Goal: Task Accomplishment & Management: Complete application form

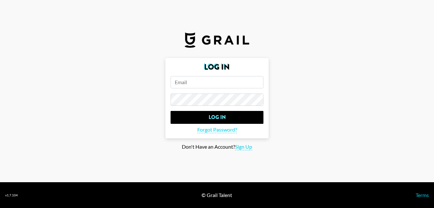
click at [209, 82] on input "email" at bounding box center [217, 82] width 93 height 12
paste input "[EMAIL_ADDRESS][DOMAIN_NAME]"
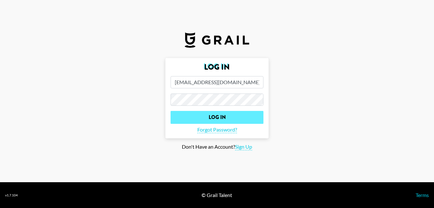
type input "[EMAIL_ADDRESS][DOMAIN_NAME]"
click at [223, 116] on input "Log In" at bounding box center [217, 117] width 93 height 13
click at [227, 118] on input "Log In" at bounding box center [217, 117] width 93 height 13
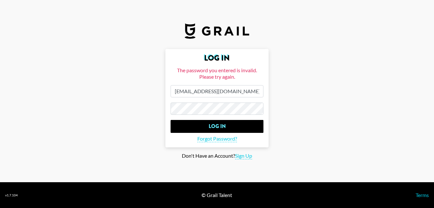
click at [171, 120] on input "Log In" at bounding box center [217, 126] width 93 height 13
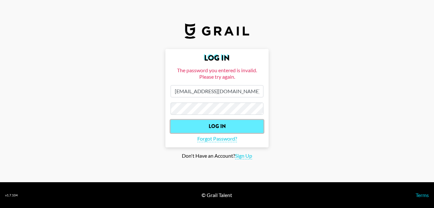
click at [233, 127] on input "Log In" at bounding box center [217, 126] width 93 height 13
click at [234, 127] on input "Log In" at bounding box center [217, 126] width 93 height 13
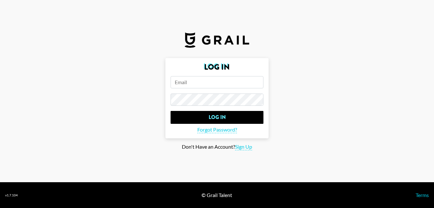
click at [221, 79] on input "email" at bounding box center [217, 82] width 93 height 12
click at [225, 129] on span "Forgot Password?" at bounding box center [217, 129] width 40 height 7
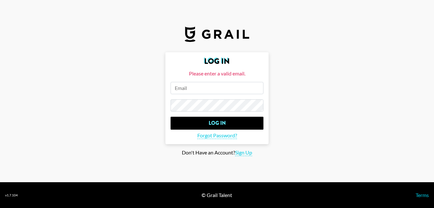
click at [217, 91] on input "email" at bounding box center [217, 88] width 93 height 12
paste input "[EMAIL_ADDRESS][DOMAIN_NAME]"
type input "[EMAIL_ADDRESS][DOMAIN_NAME]"
click at [219, 135] on span "Forgot Password?" at bounding box center [217, 135] width 40 height 7
click at [248, 89] on input "[EMAIL_ADDRESS][DOMAIN_NAME]" at bounding box center [217, 88] width 93 height 12
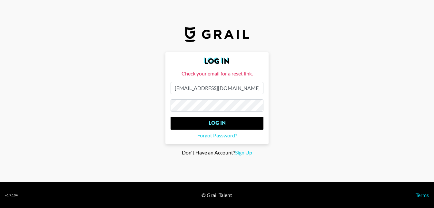
click at [353, 104] on main "Log In Check your email for a reset link. [EMAIL_ADDRESS][DOMAIN_NAME] Log In F…" at bounding box center [217, 104] width 424 height 104
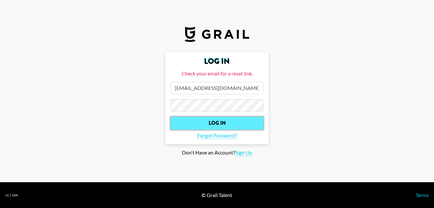
drag, startPoint x: 227, startPoint y: 122, endPoint x: 253, endPoint y: 121, distance: 26.5
click at [227, 122] on input "Log In" at bounding box center [217, 123] width 93 height 13
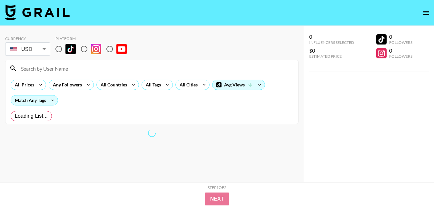
radio input "true"
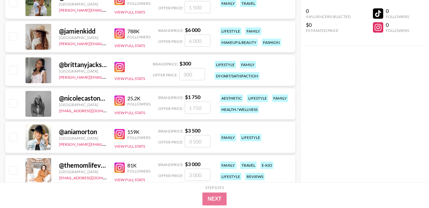
scroll to position [3038, 0]
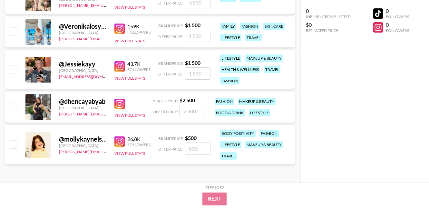
click at [16, 145] on input "checkbox" at bounding box center [13, 144] width 8 height 8
checkbox input "true"
type input "500"
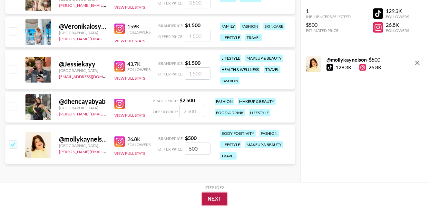
click at [203, 194] on button "Next" at bounding box center [214, 199] width 25 height 13
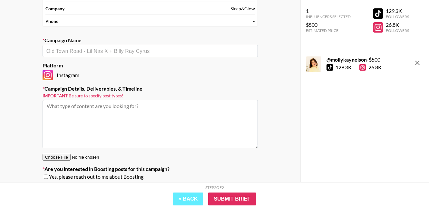
scroll to position [0, 0]
